Goal: Navigation & Orientation: Find specific page/section

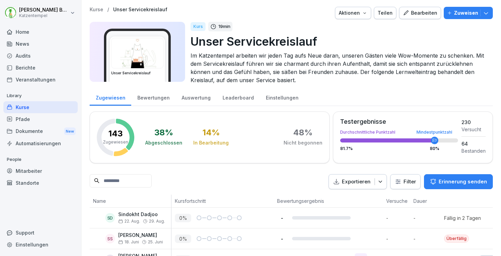
click at [35, 31] on div "Home" at bounding box center [40, 32] width 74 height 12
click at [147, 94] on div "Bewertungen" at bounding box center [153, 96] width 44 height 17
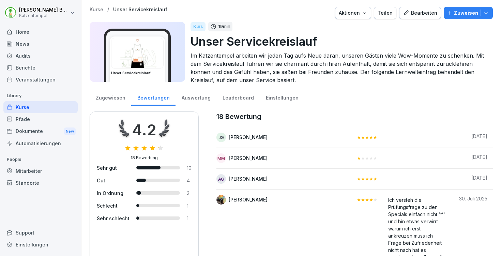
click at [95, 11] on p "Kurse" at bounding box center [97, 10] width 14 height 6
